Goal: Task Accomplishment & Management: Manage account settings

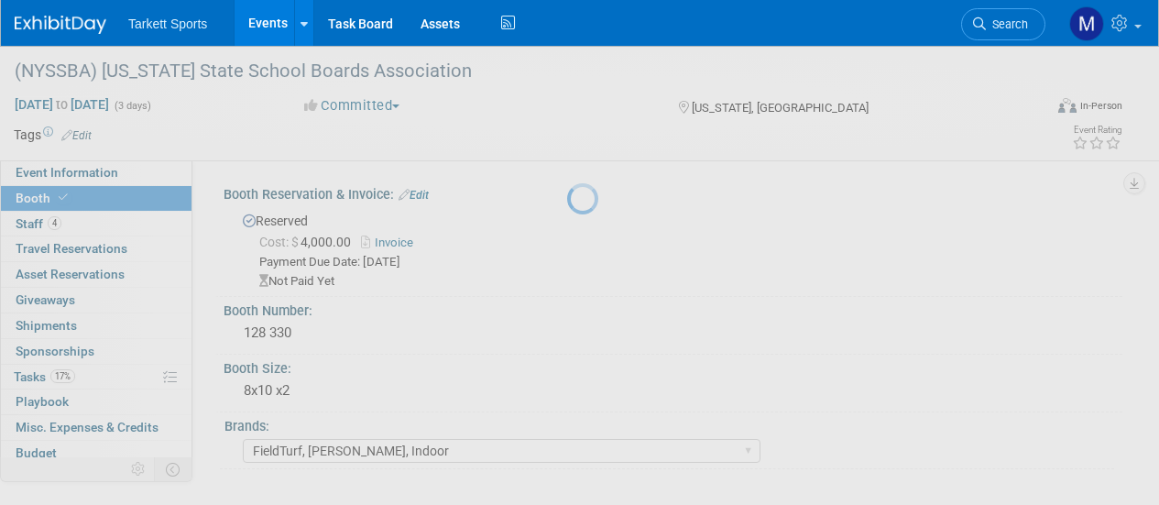
select select "FieldTurf, [PERSON_NAME], Indoor"
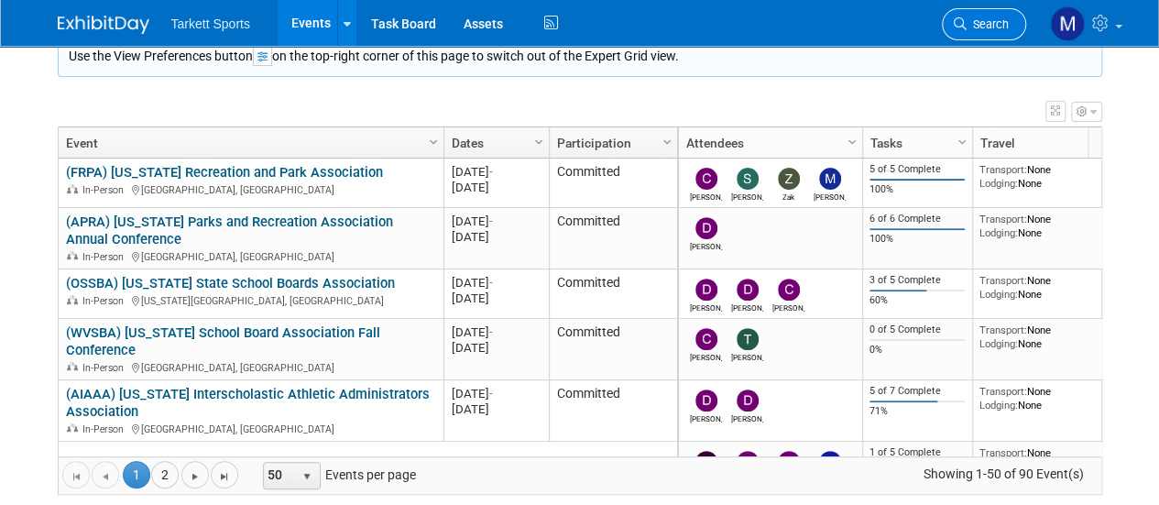
click at [974, 10] on link "Search" at bounding box center [984, 24] width 84 height 32
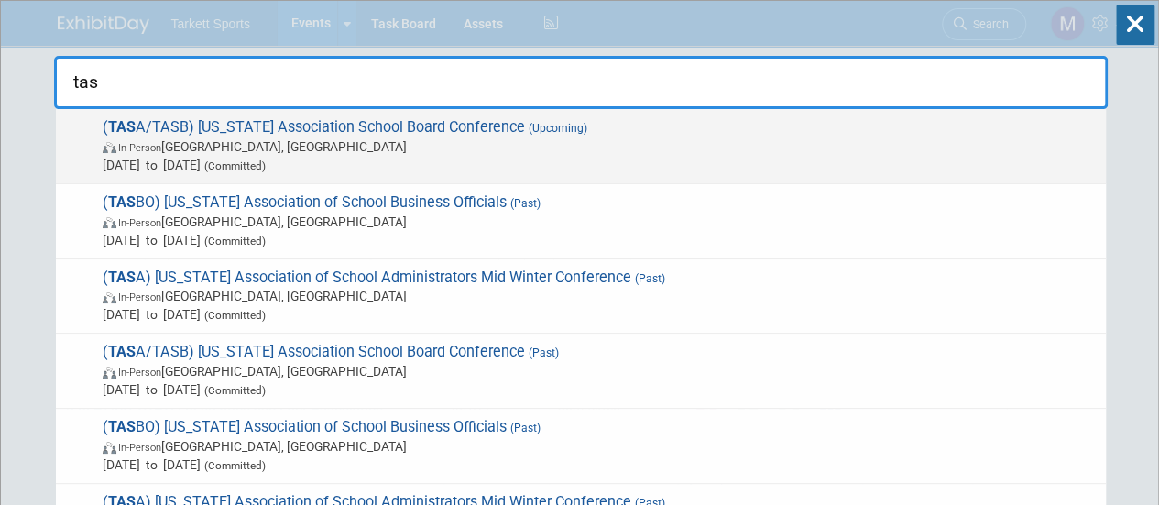
type input "tas"
click at [801, 133] on span "( TAS A/TASB) [US_STATE] Association School Board Conference (Upcoming) In-Pers…" at bounding box center [596, 146] width 999 height 56
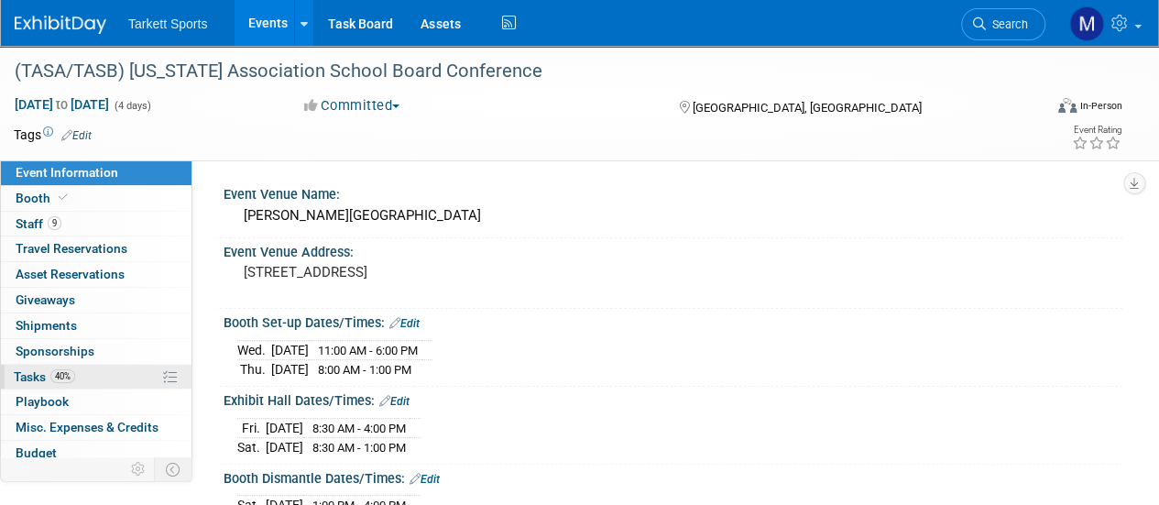
click at [104, 370] on link "40% Tasks 40%" at bounding box center [96, 377] width 191 height 25
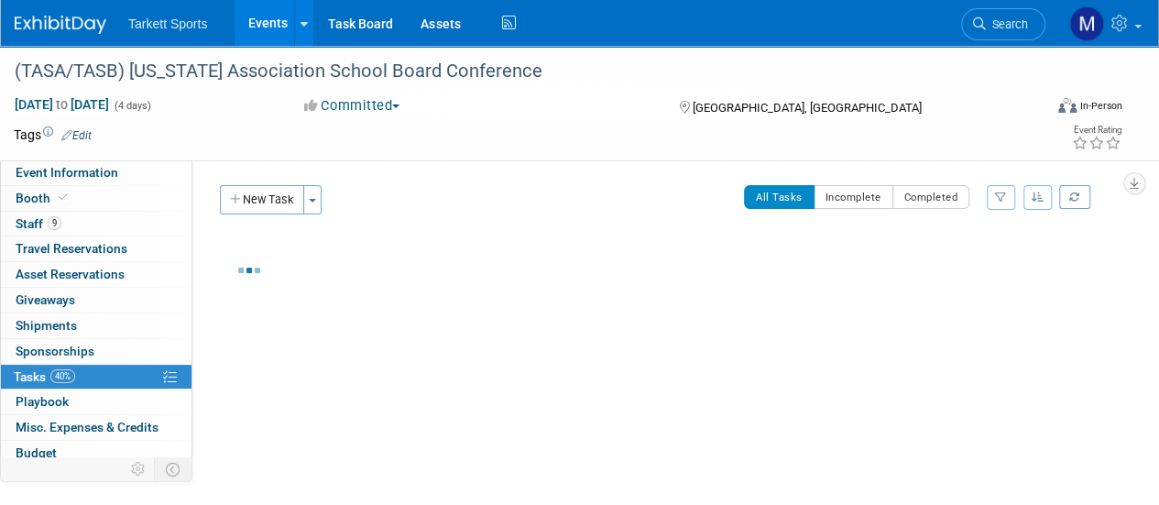
click at [104, 370] on link "40% Tasks 40%" at bounding box center [96, 377] width 191 height 25
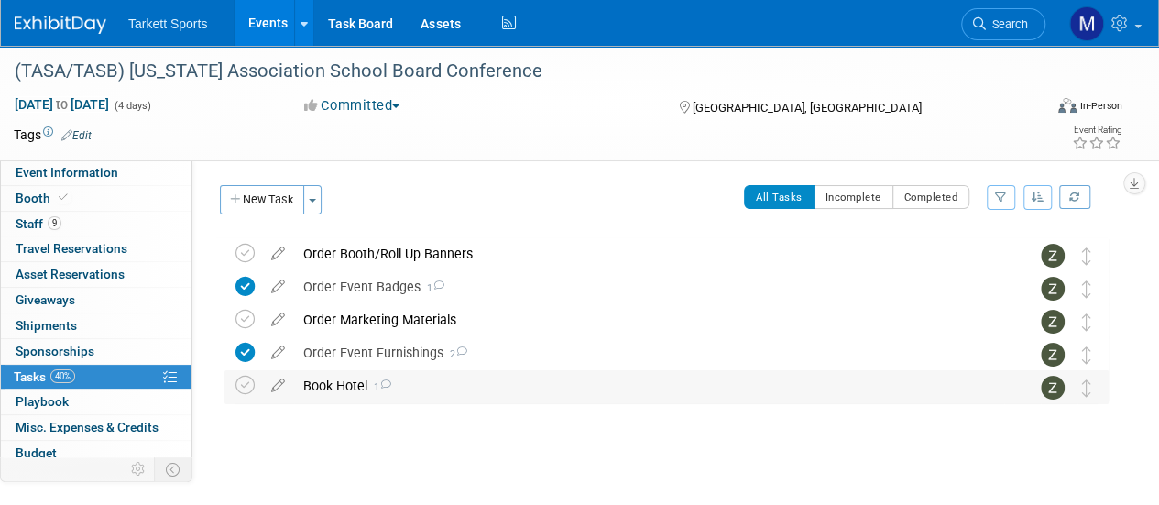
click at [383, 375] on div "Book Hotel 1" at bounding box center [649, 385] width 710 height 31
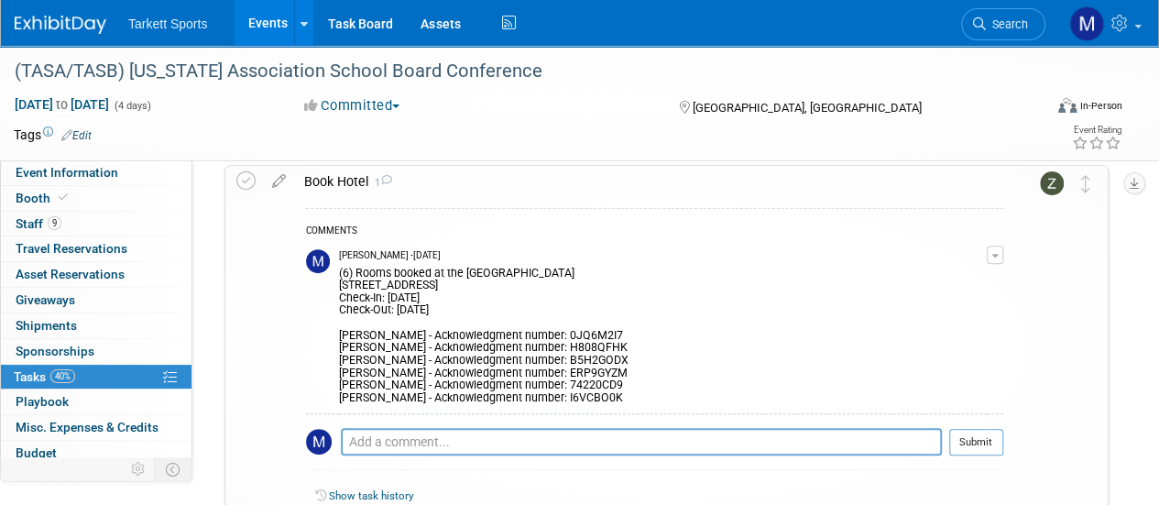
scroll to position [219, 0]
